Goal: Transaction & Acquisition: Purchase product/service

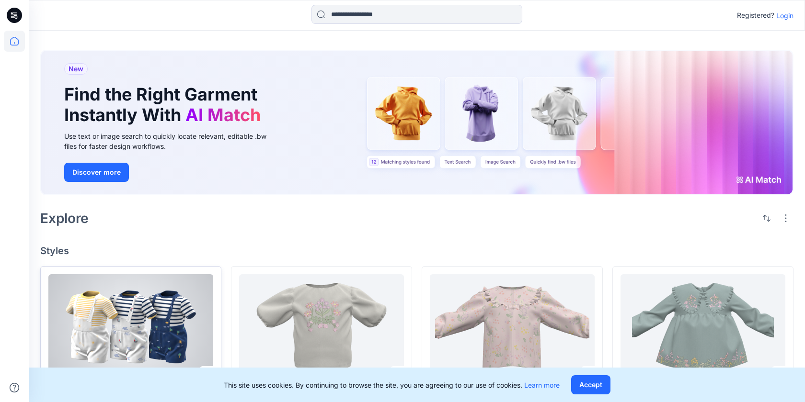
click at [97, 344] on div at bounding box center [130, 326] width 165 height 105
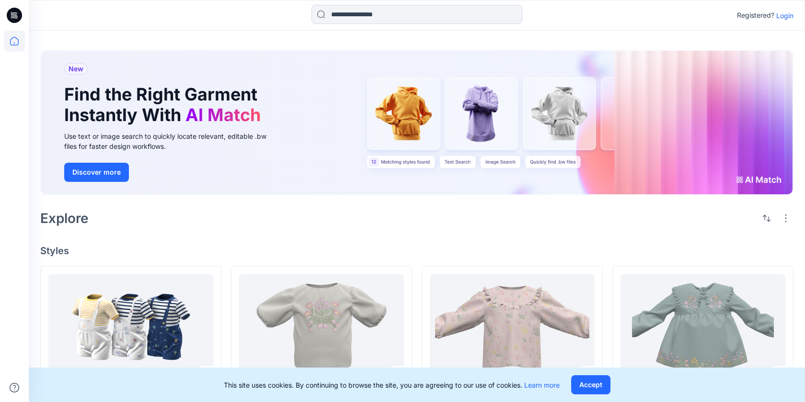
click at [785, 17] on p "Login" at bounding box center [784, 16] width 17 height 10
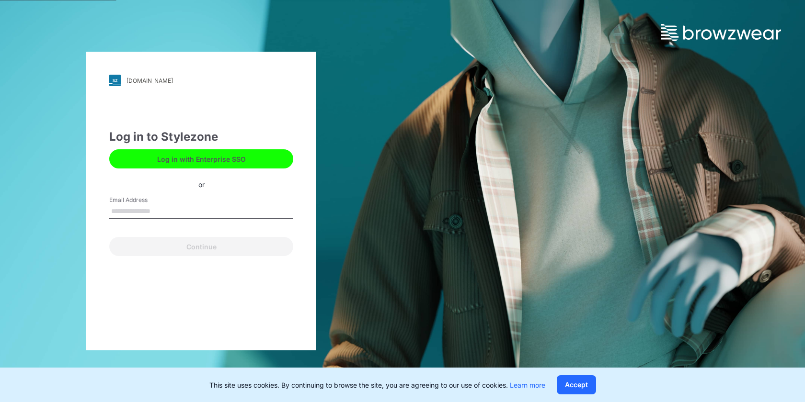
click at [200, 208] on input "Email Address" at bounding box center [201, 211] width 184 height 14
type input "*"
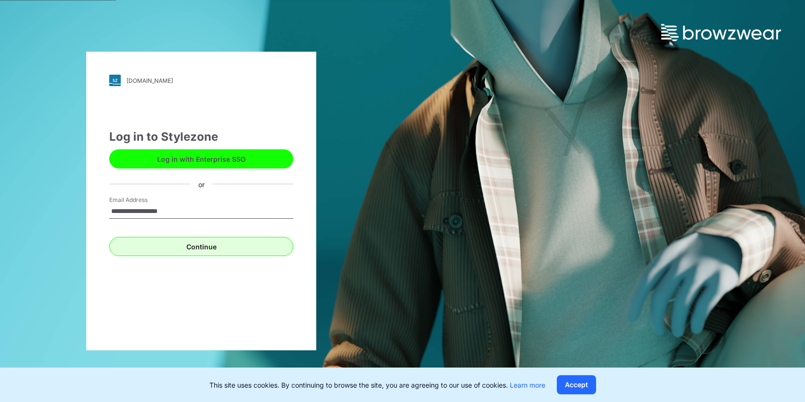
type input "**********"
click at [239, 246] on button "Continue" at bounding box center [201, 246] width 184 height 19
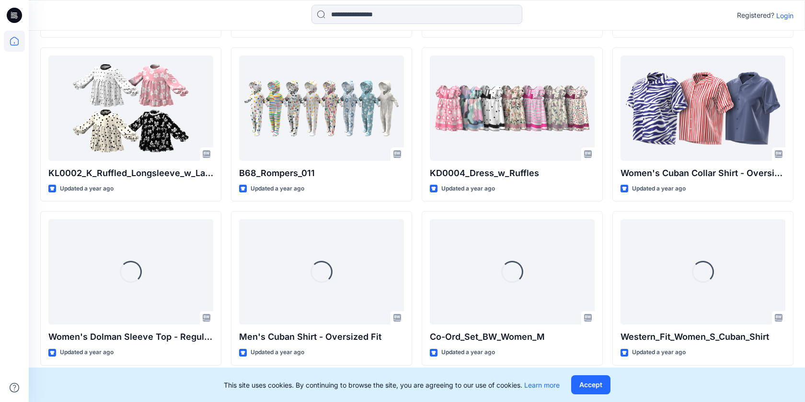
scroll to position [5279, 0]
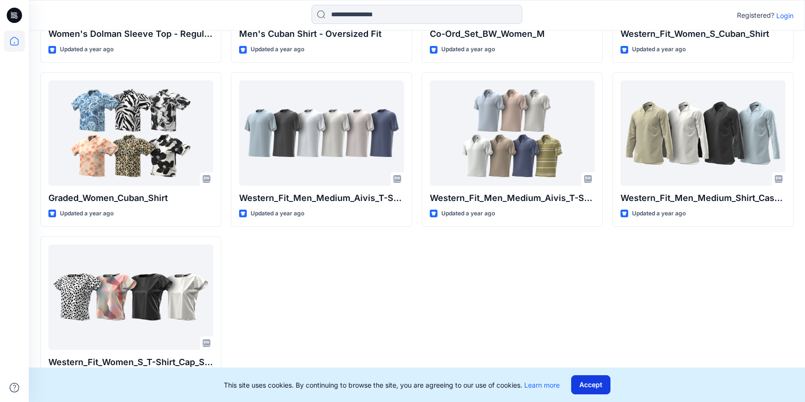
click at [598, 388] on button "Accept" at bounding box center [590, 384] width 39 height 19
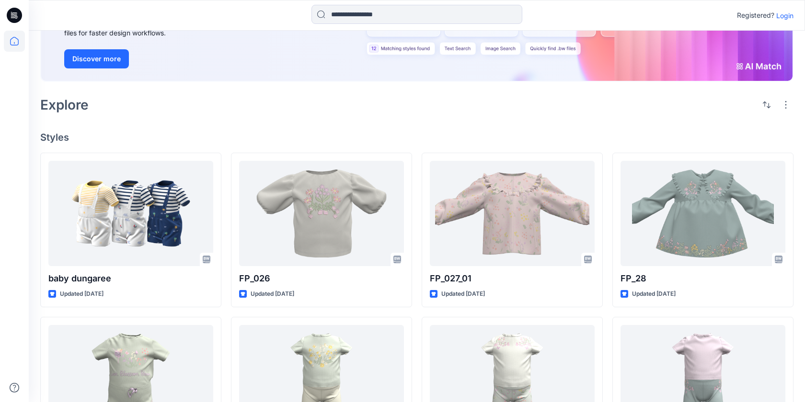
scroll to position [0, 0]
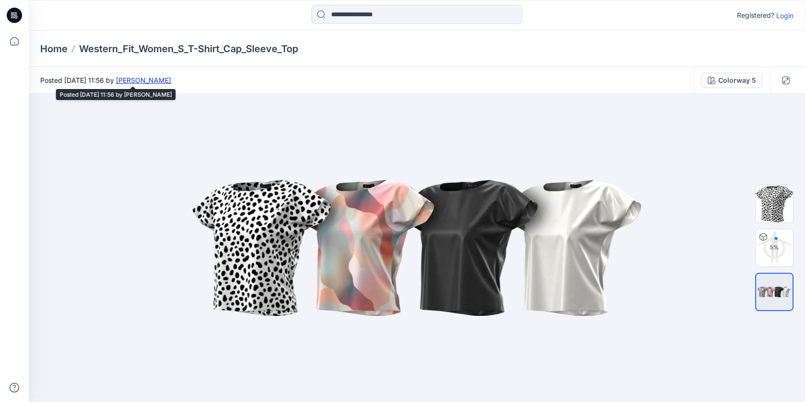
click at [171, 81] on link "Lavika Shetty" at bounding box center [143, 80] width 55 height 8
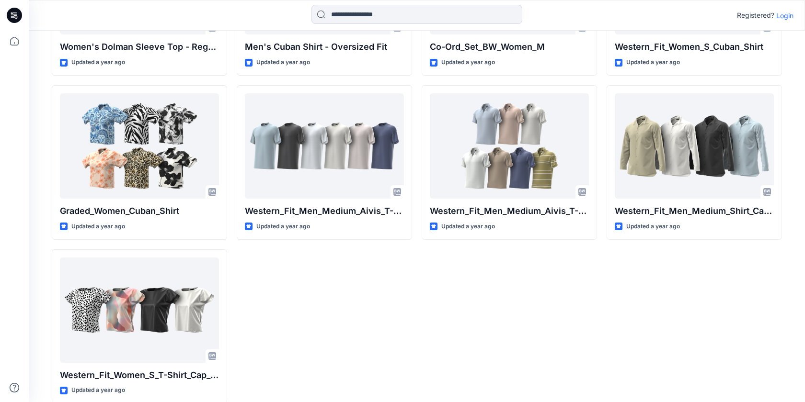
scroll to position [5185, 0]
